Goal: Information Seeking & Learning: Check status

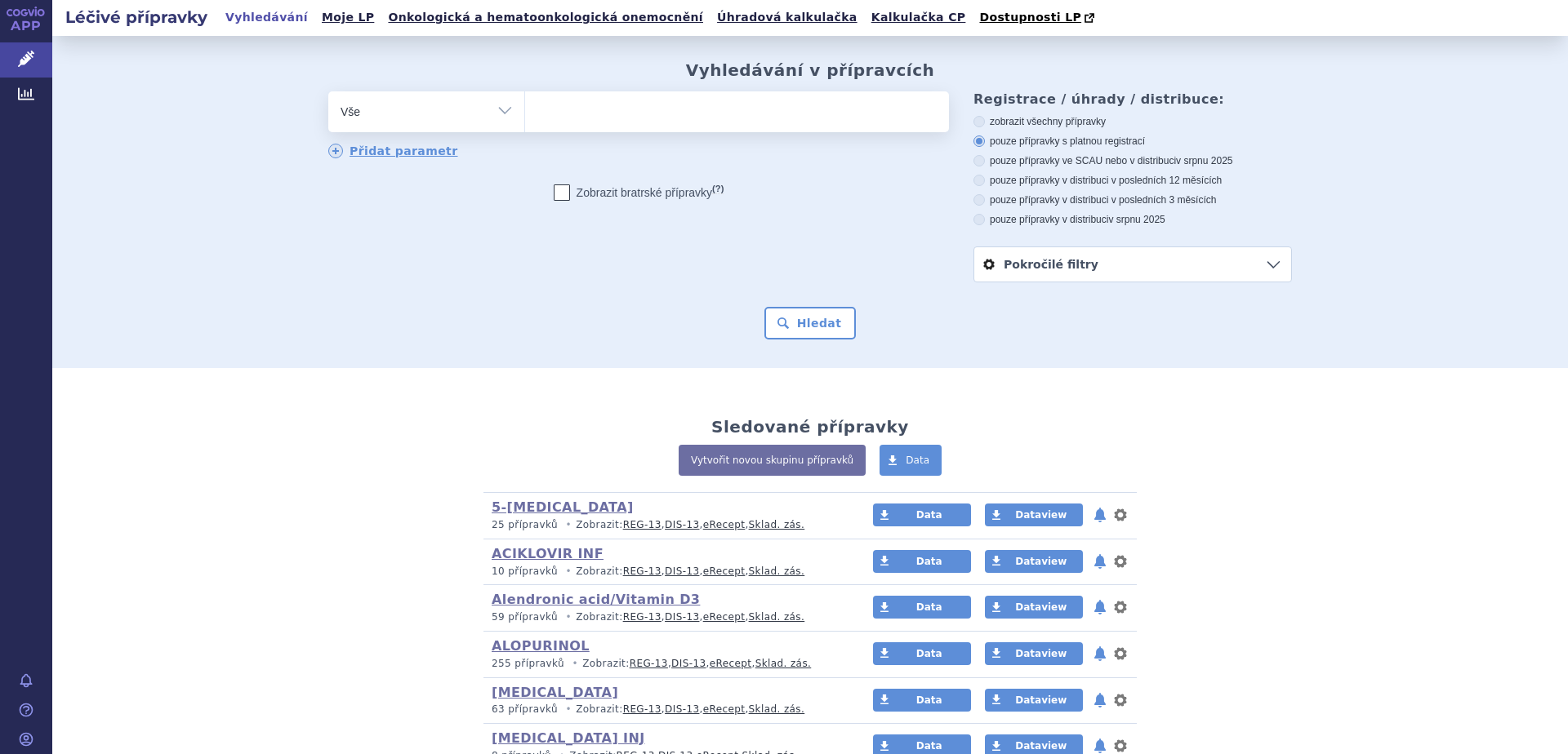
click at [590, 119] on ul at bounding box center [737, 108] width 424 height 34
click at [525, 119] on select at bounding box center [524, 111] width 1 height 41
click at [499, 108] on select "Vše Přípravek/SUKL kód MAH VPOIS ATC/Aktivní látka Léková forma Síla" at bounding box center [426, 110] width 196 height 37
select select "filter-atc-group"
click at [328, 92] on select "Vše Přípravek/SUKL kód MAH VPOIS ATC/Aktivní látka Léková forma Síla" at bounding box center [426, 110] width 196 height 37
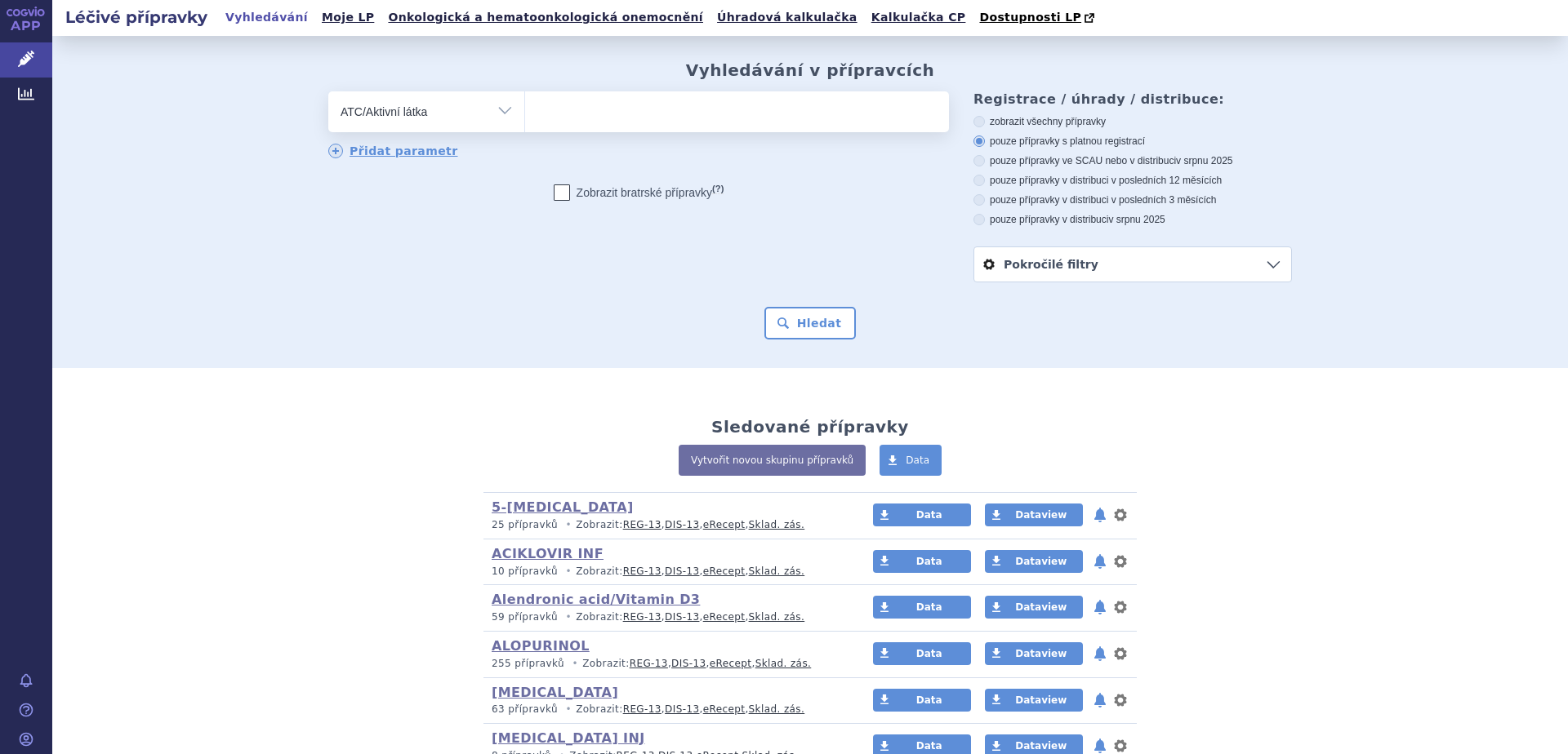
click at [652, 110] on ul at bounding box center [737, 108] width 424 height 34
click at [525, 110] on select at bounding box center [524, 111] width 1 height 41
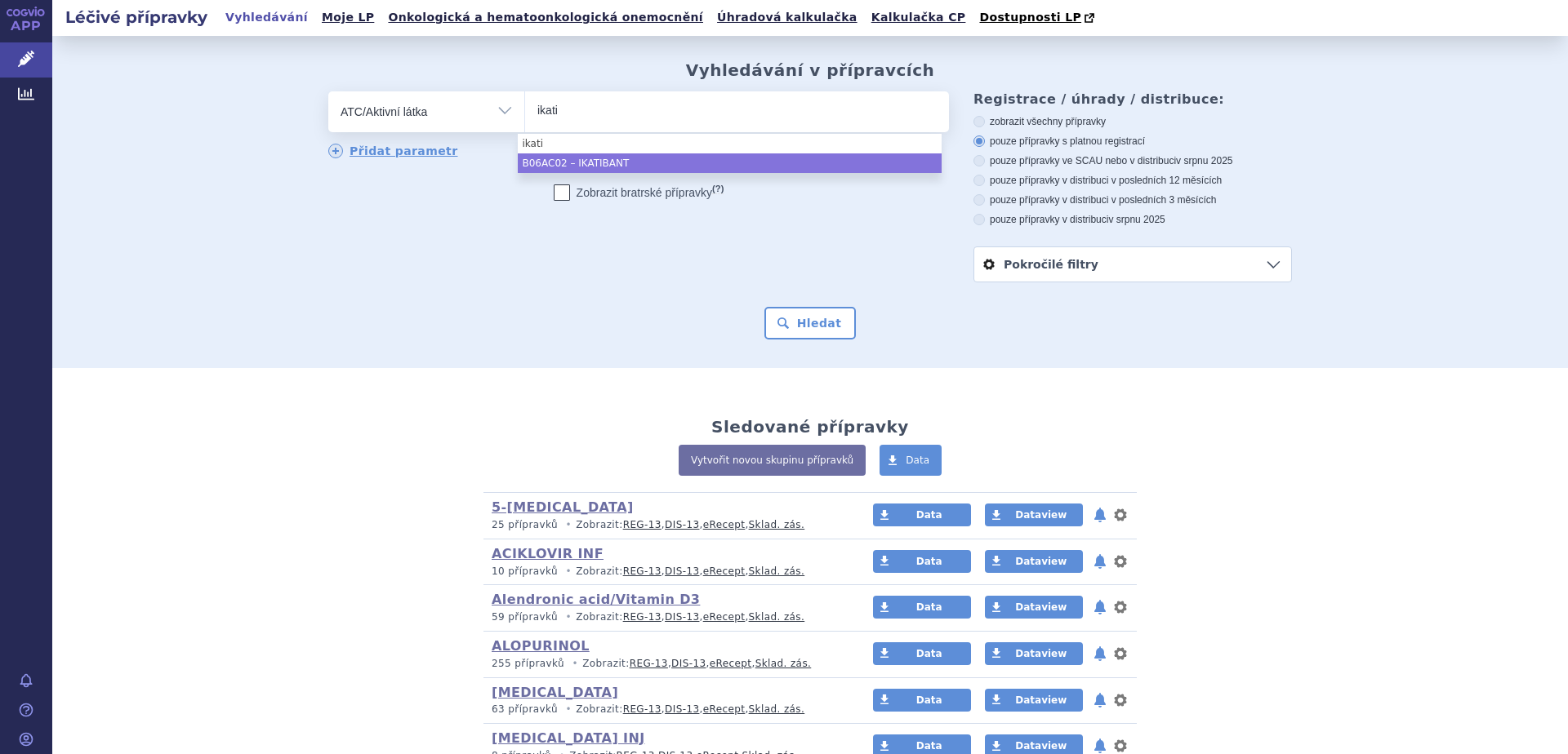
type input "ikati"
select select "B06AC02"
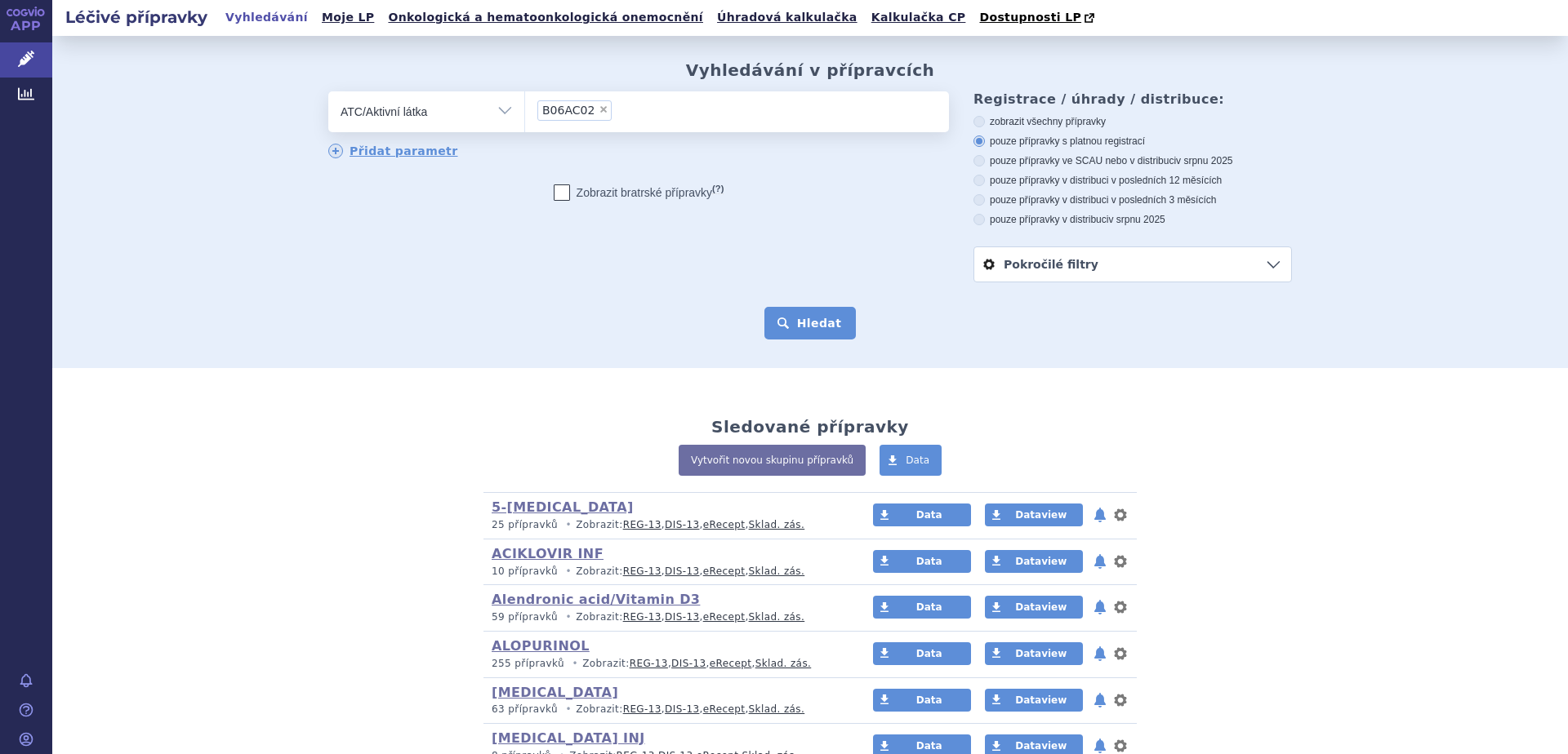
click at [809, 329] on button "Hledat" at bounding box center [810, 323] width 92 height 33
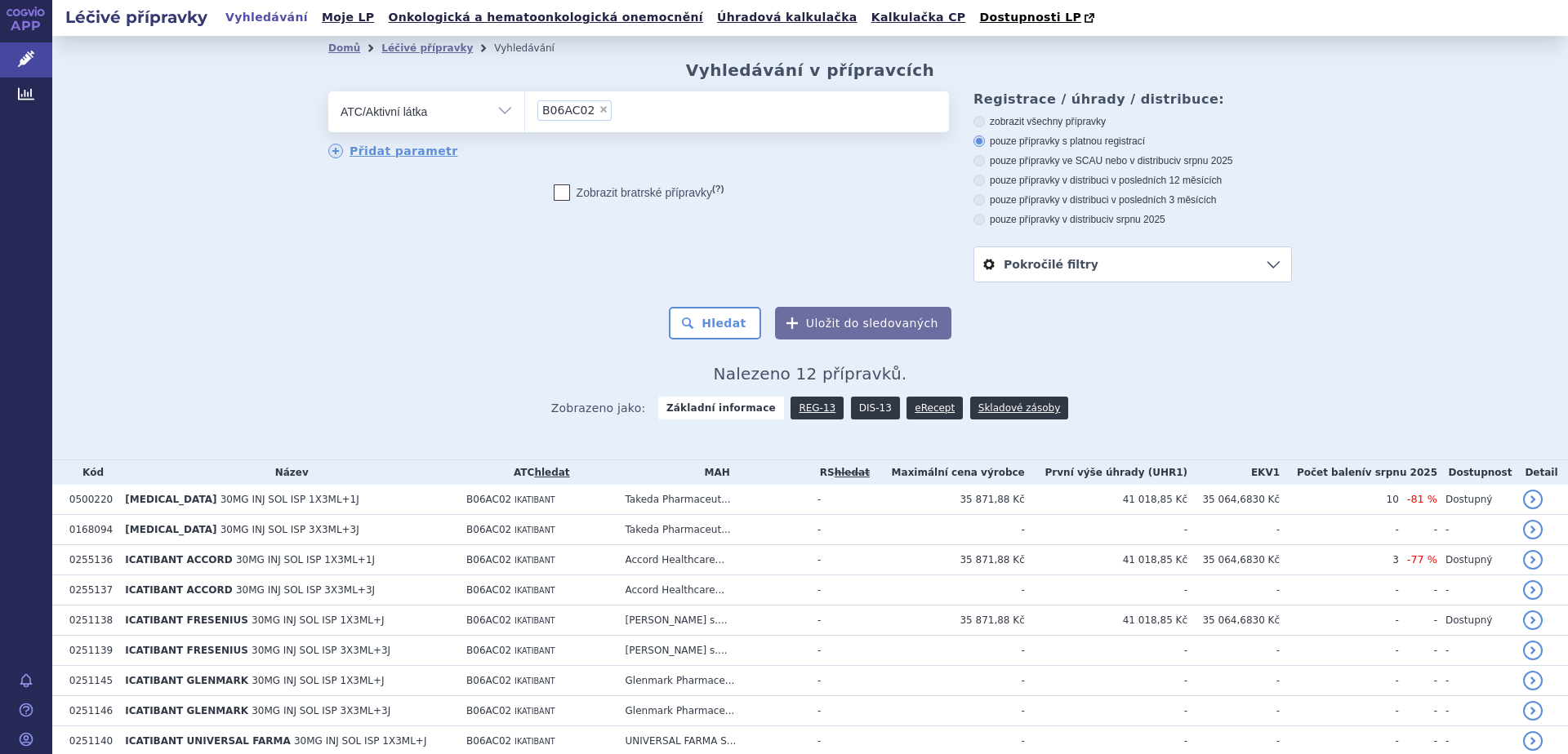
scroll to position [160, 0]
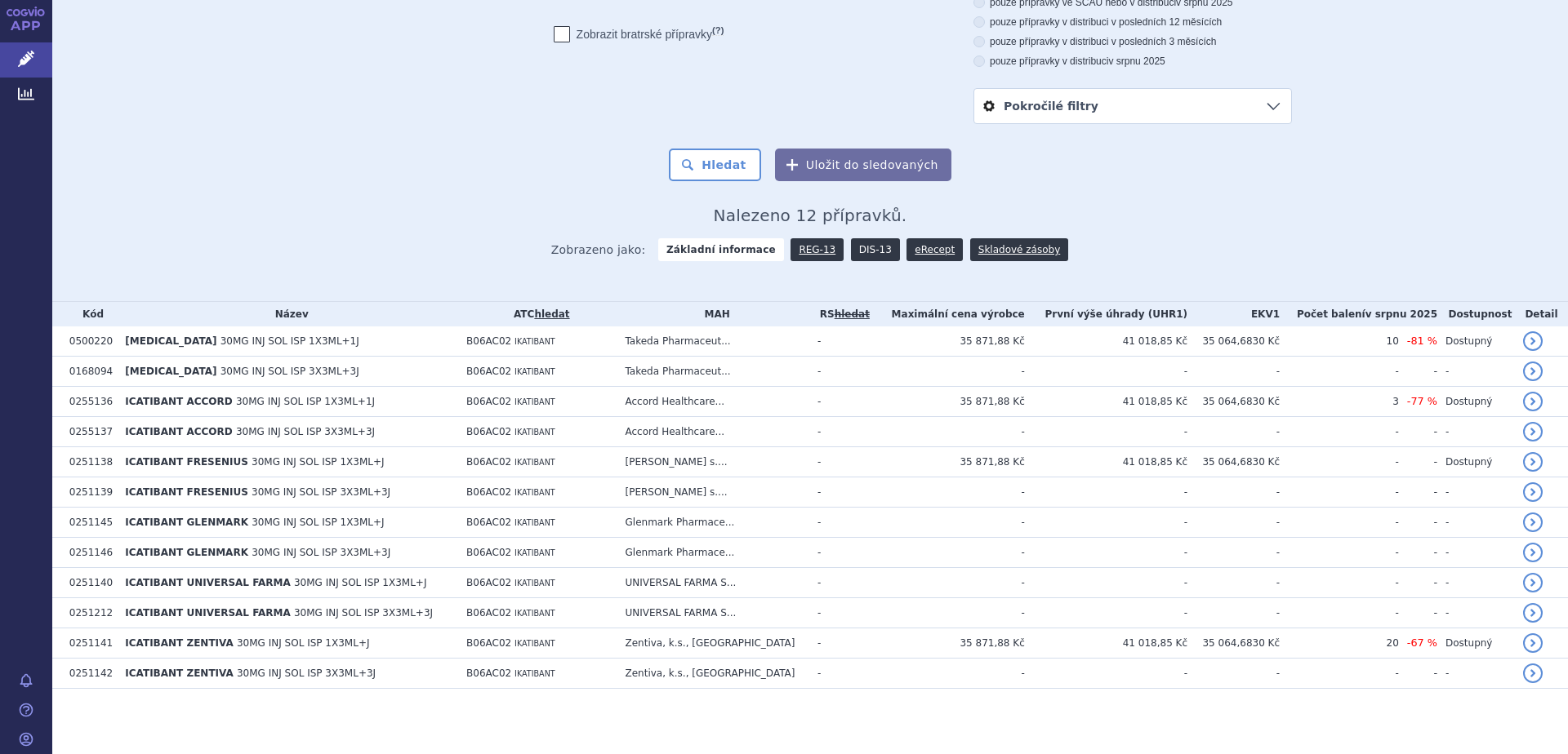
click at [855, 248] on link "DIS-13" at bounding box center [875, 250] width 49 height 23
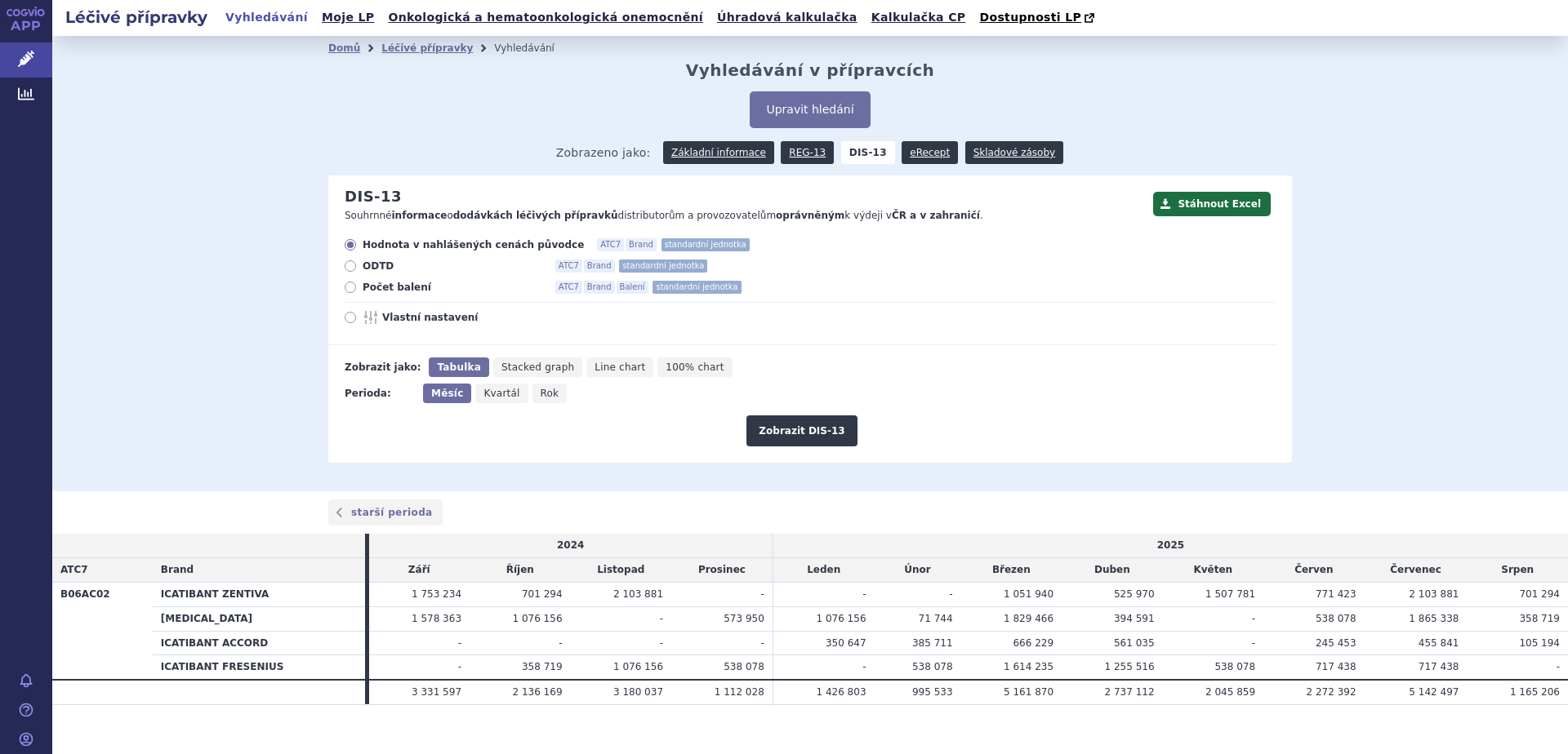
click at [368, 286] on span "Počet balení" at bounding box center [453, 287] width 180 height 14
click at [357, 286] on input "Počet balení ATC7 Brand Balení standardní jednotka" at bounding box center [351, 289] width 11 height 11
radio input "true"
click at [796, 432] on button "Zobrazit DIS-13" at bounding box center [802, 431] width 110 height 31
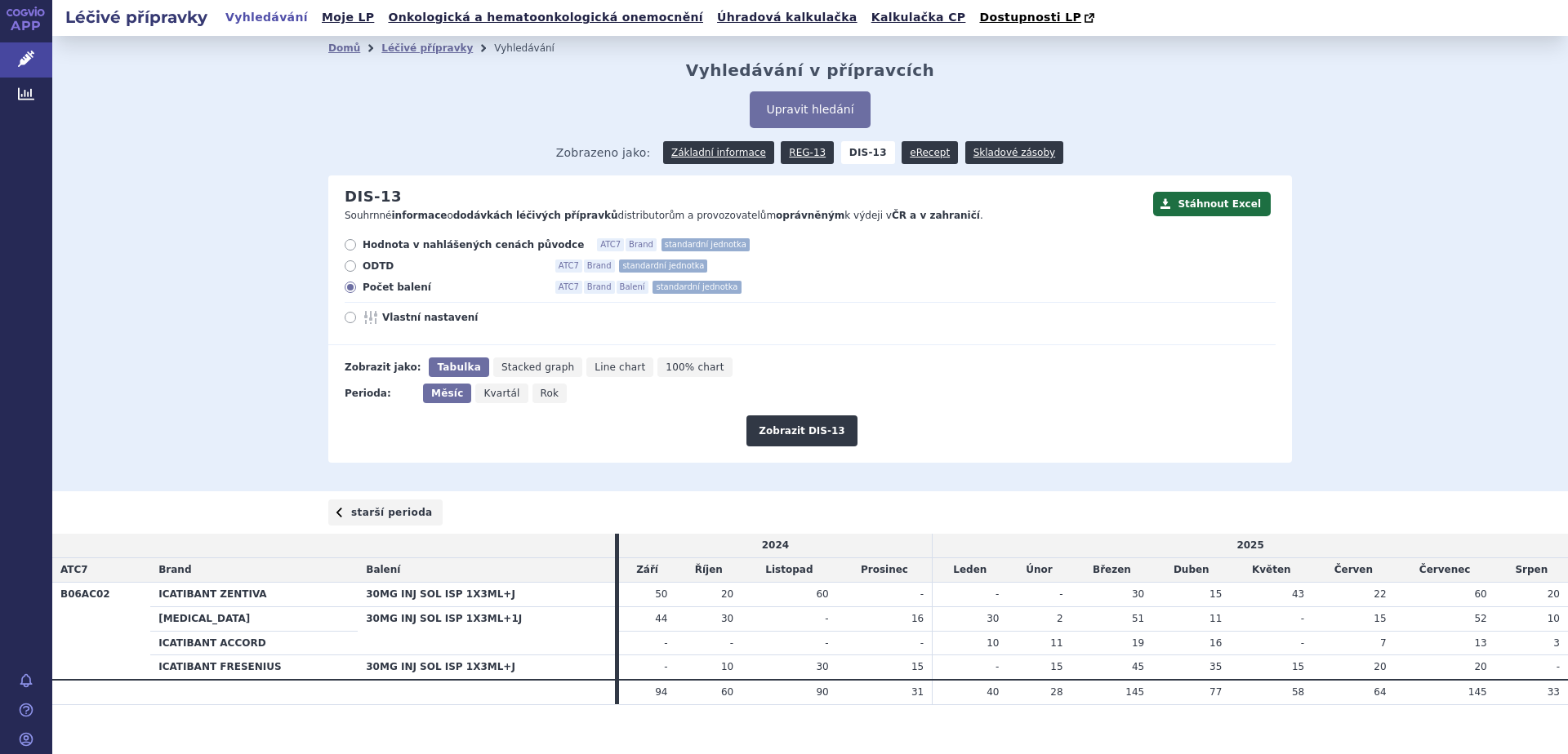
click at [366, 515] on link "starší perioda" at bounding box center [385, 512] width 114 height 26
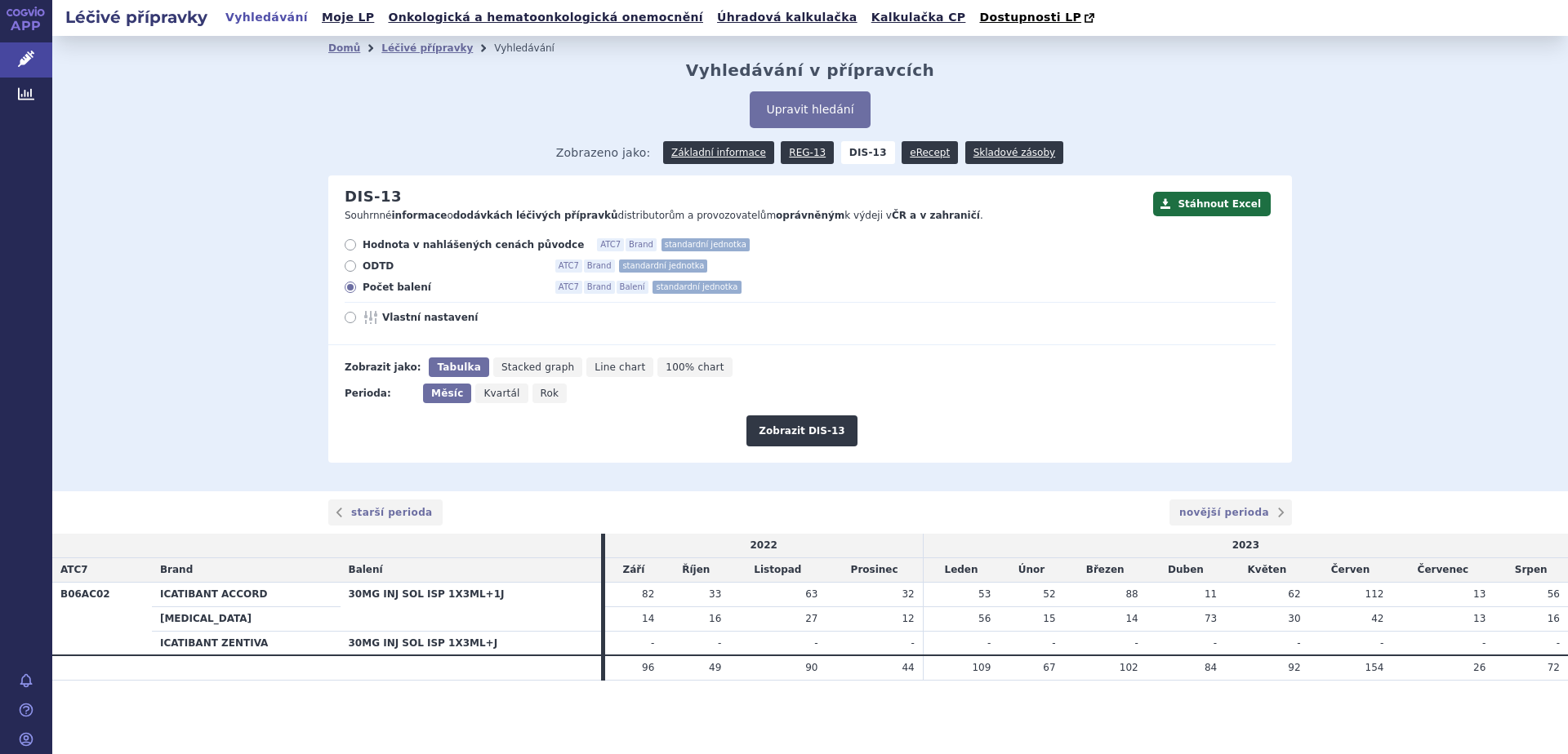
click at [541, 395] on span "Rok" at bounding box center [549, 393] width 18 height 12
click at [540, 394] on input "Rok" at bounding box center [537, 389] width 11 height 11
radio input "true"
click at [825, 431] on button "Zobrazit DIS-13" at bounding box center [802, 431] width 110 height 31
